Goal: Transaction & Acquisition: Purchase product/service

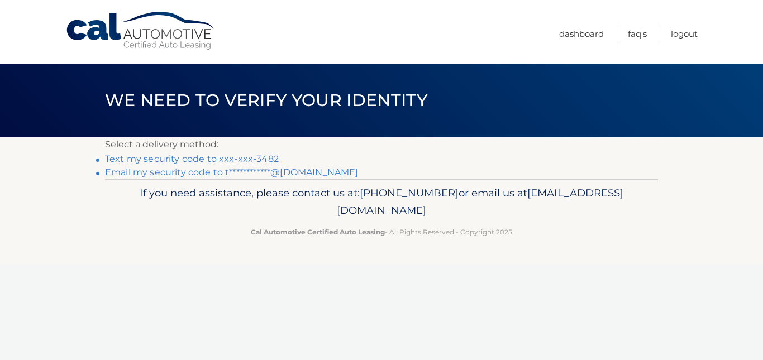
click at [189, 157] on link "Text my security code to xxx-xxx-3482" at bounding box center [192, 159] width 174 height 11
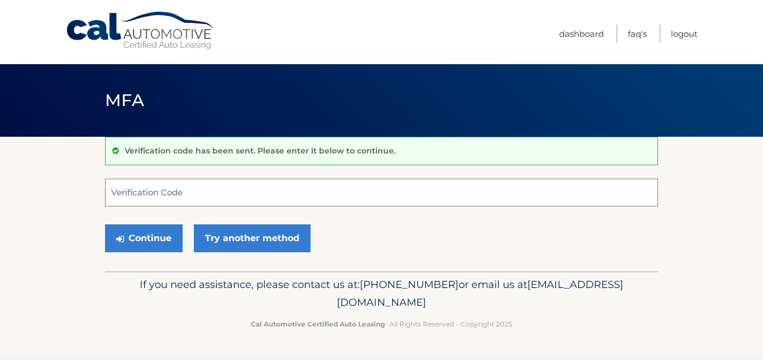
click at [155, 198] on input "Verification Code" at bounding box center [381, 193] width 553 height 28
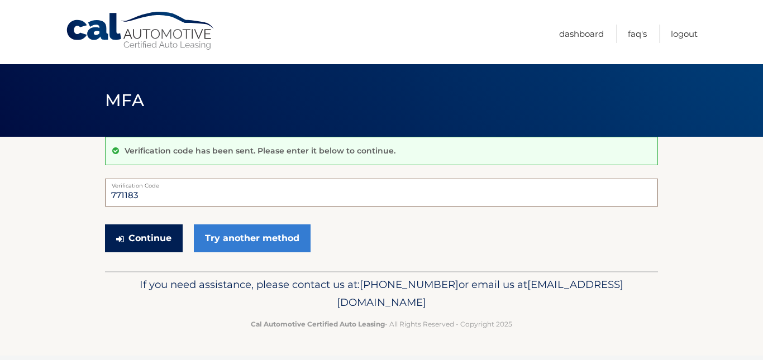
type input "771183"
click at [154, 235] on button "Continue" at bounding box center [144, 238] width 78 height 28
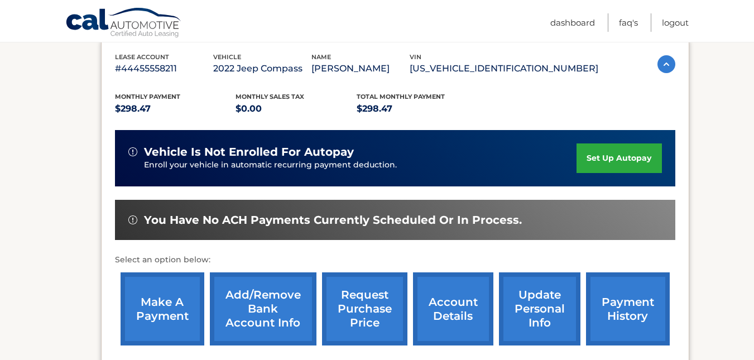
scroll to position [195, 0]
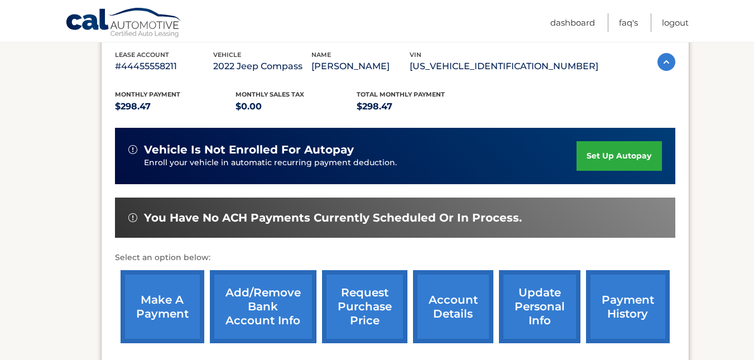
click at [163, 302] on link "make a payment" at bounding box center [163, 306] width 84 height 73
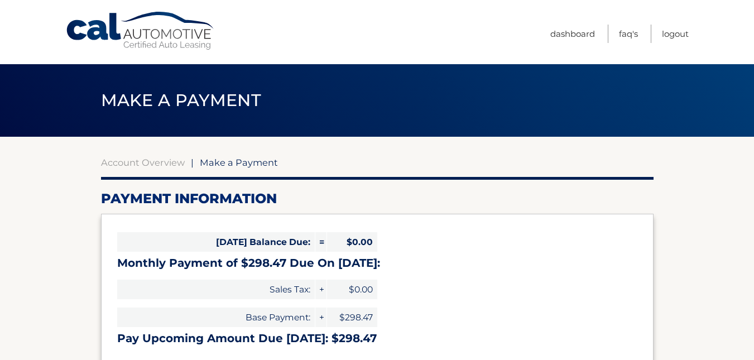
select select "YTZlMWM4YzItNzFmZS00NTYzLThjNDgtOWYzYTYzYjYzZWQ1"
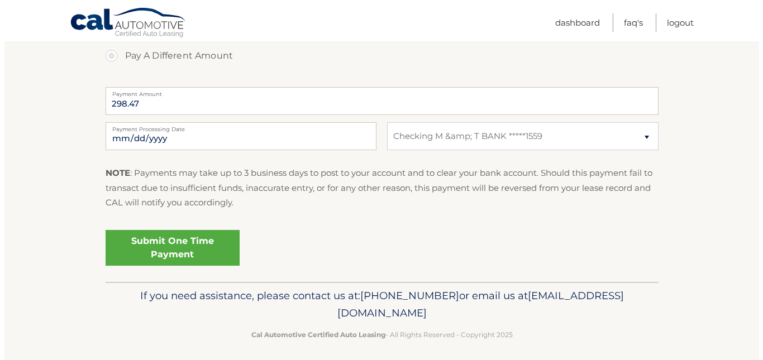
scroll to position [438, 0]
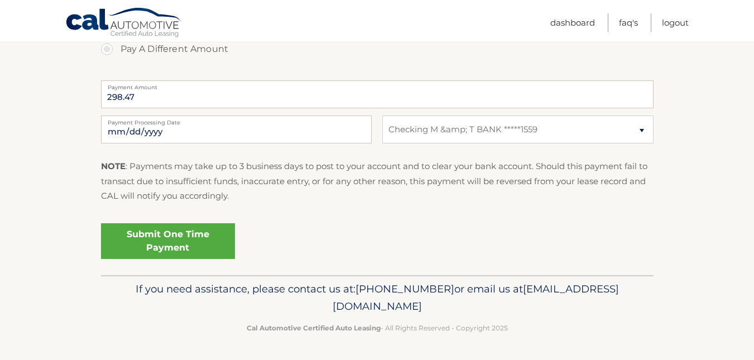
click at [202, 238] on link "Submit One Time Payment" at bounding box center [168, 241] width 134 height 36
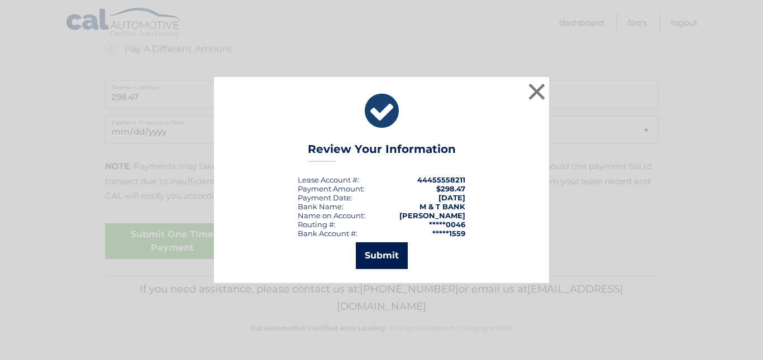
click at [365, 256] on button "Submit" at bounding box center [382, 255] width 52 height 27
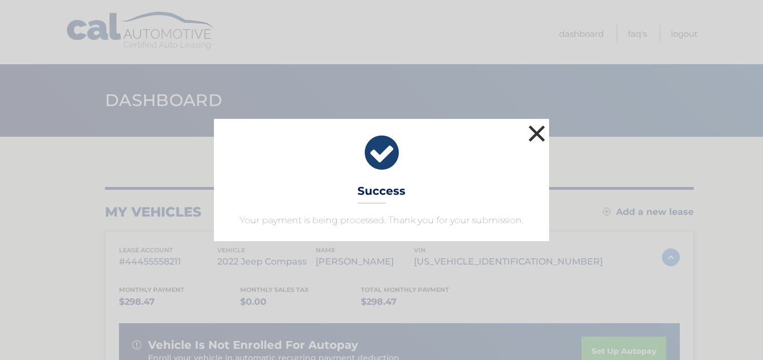
click at [541, 141] on button "×" at bounding box center [536, 133] width 22 height 22
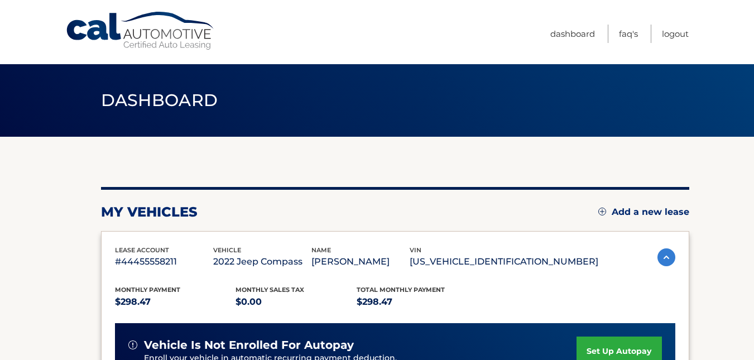
click at [664, 255] on img at bounding box center [667, 257] width 18 height 18
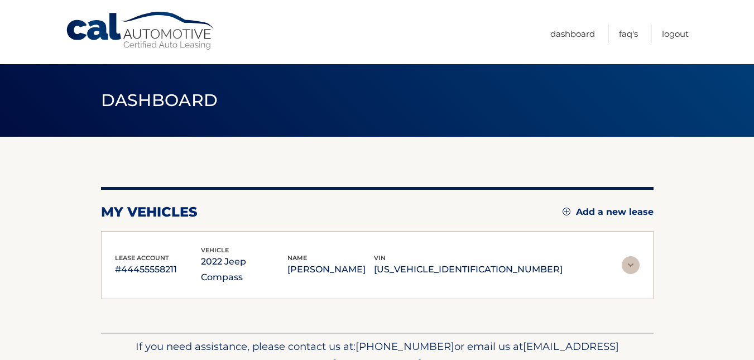
click at [629, 260] on img at bounding box center [631, 265] width 18 height 18
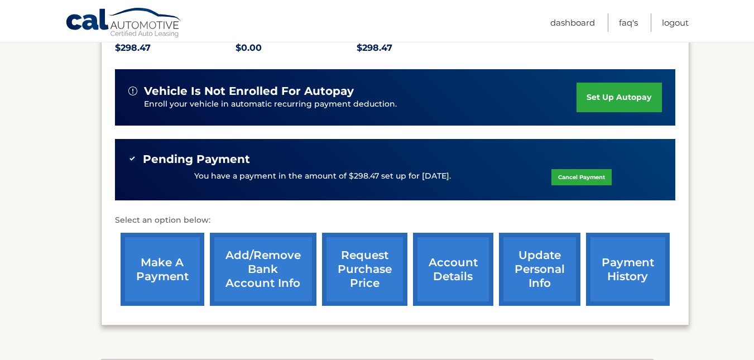
scroll to position [255, 0]
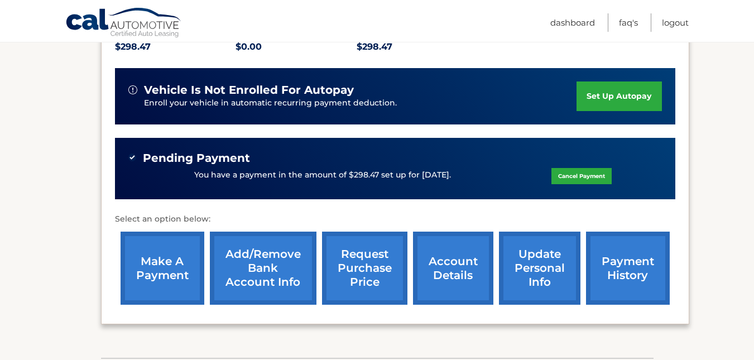
click at [455, 265] on link "account details" at bounding box center [453, 268] width 80 height 73
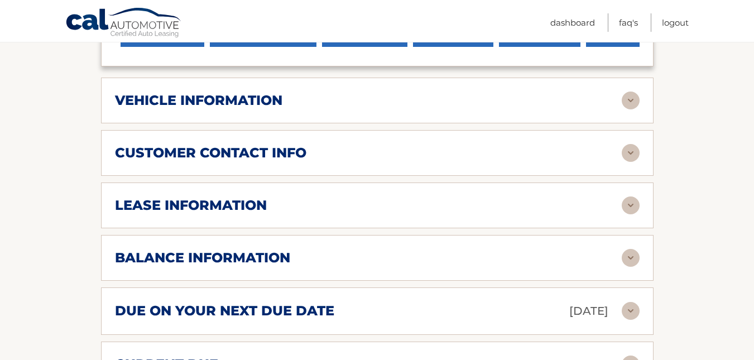
scroll to position [515, 0]
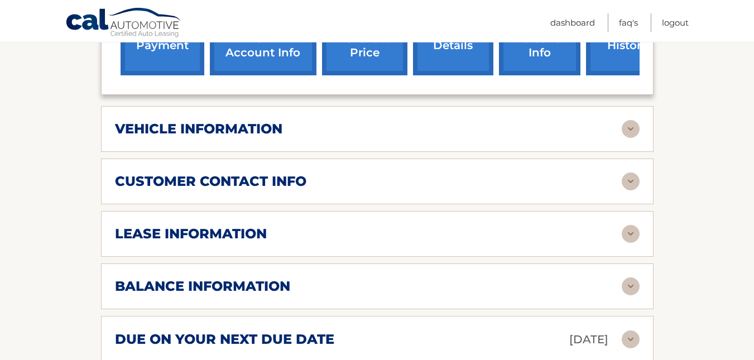
click at [634, 225] on img at bounding box center [631, 234] width 18 height 18
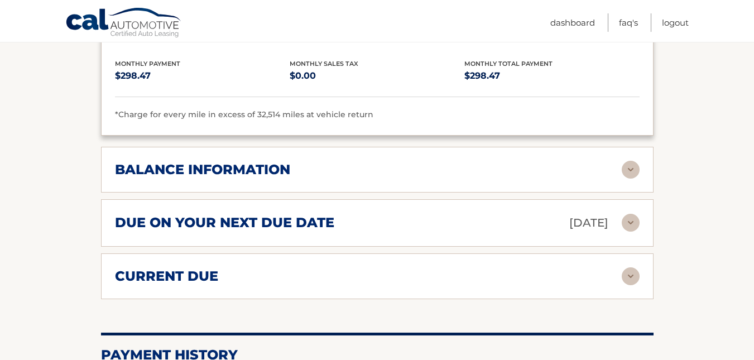
scroll to position [837, 0]
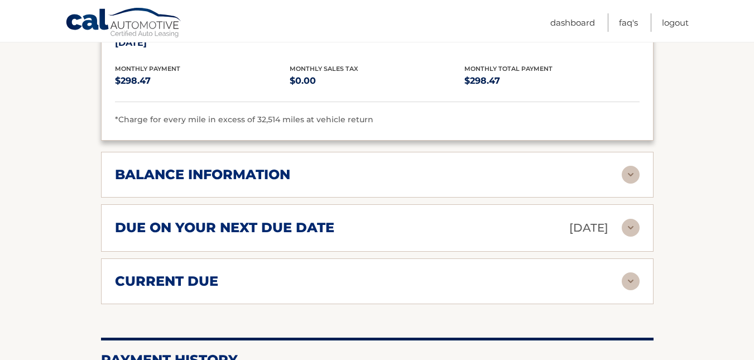
click at [635, 166] on img at bounding box center [631, 175] width 18 height 18
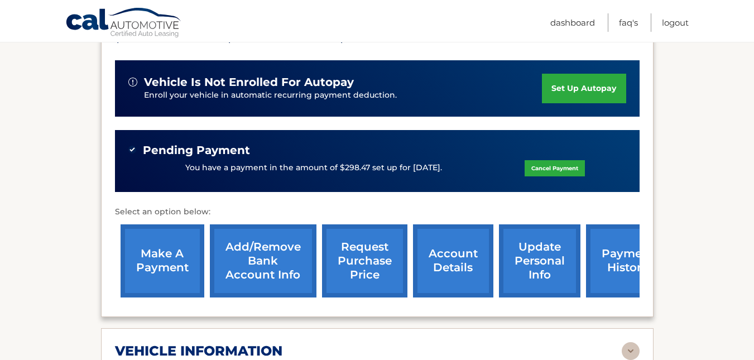
scroll to position [298, 0]
